Goal: Transaction & Acquisition: Download file/media

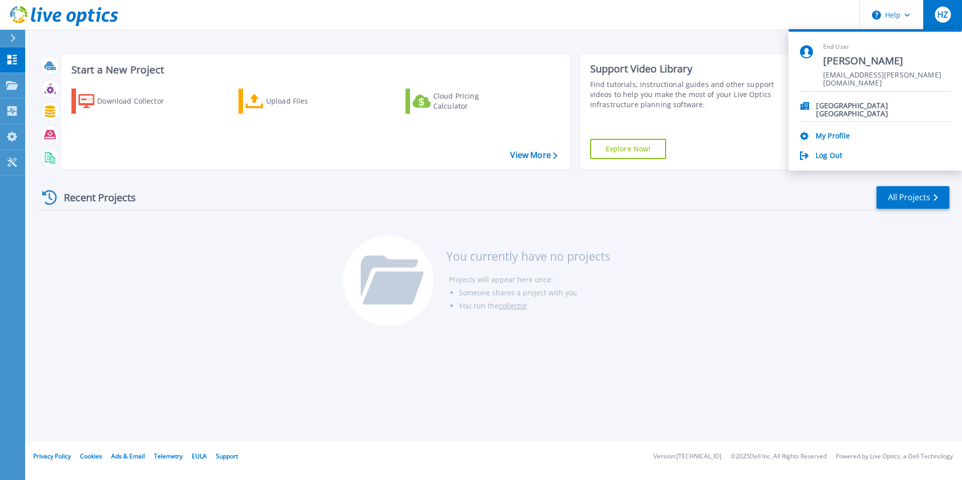
click at [799, 279] on div "Recent Projects All Projects You currently have no projects Projects will appea…" at bounding box center [494, 256] width 910 height 159
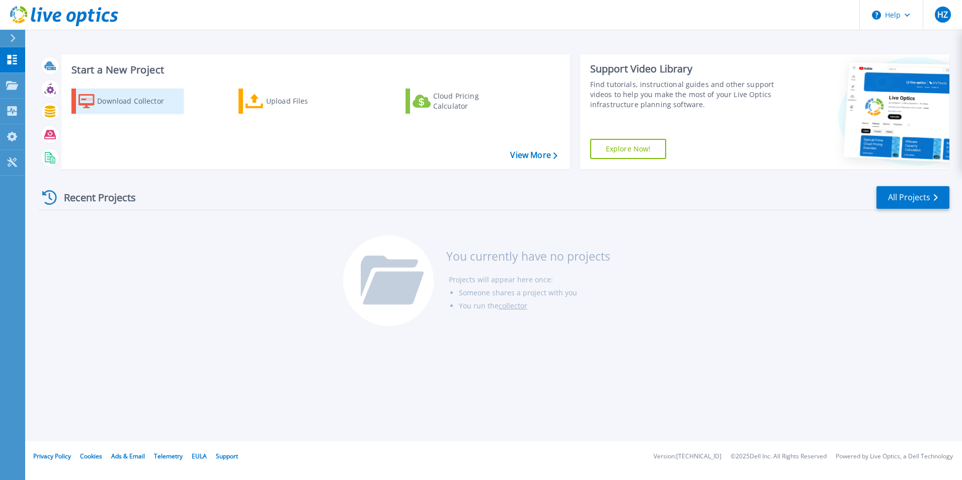
click at [120, 101] on div "Download Collector" at bounding box center [137, 101] width 80 height 20
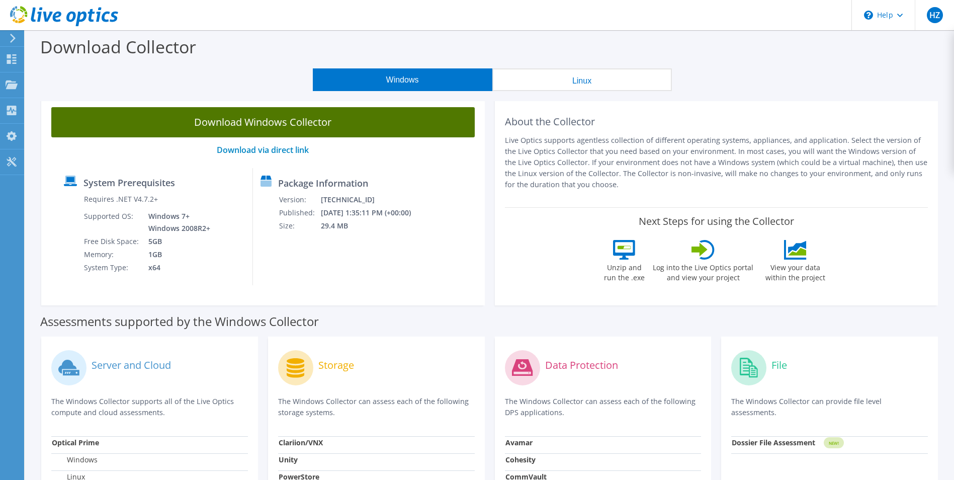
click at [299, 125] on link "Download Windows Collector" at bounding box center [263, 122] width 424 height 30
